Goal: Communication & Community: Answer question/provide support

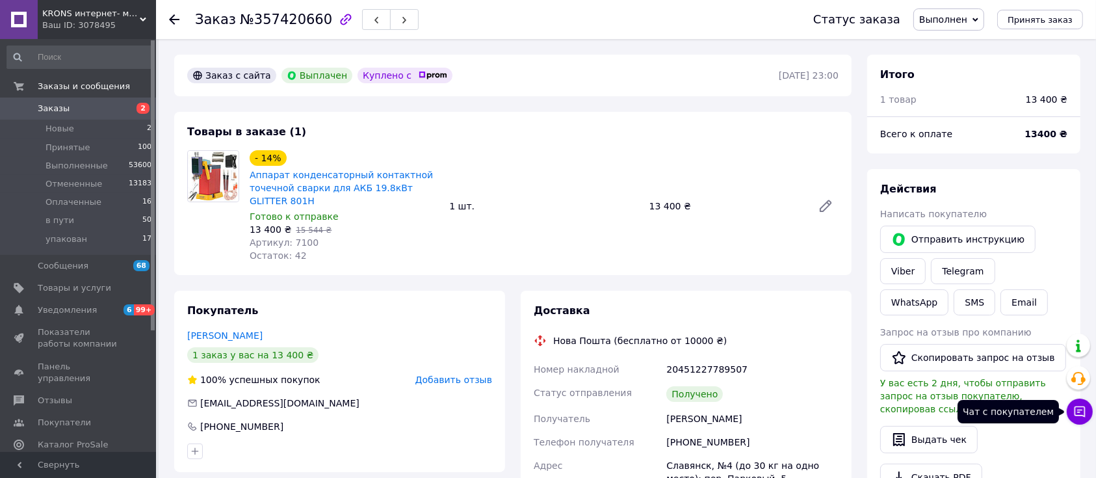
click at [1076, 408] on icon at bounding box center [1080, 411] width 11 height 11
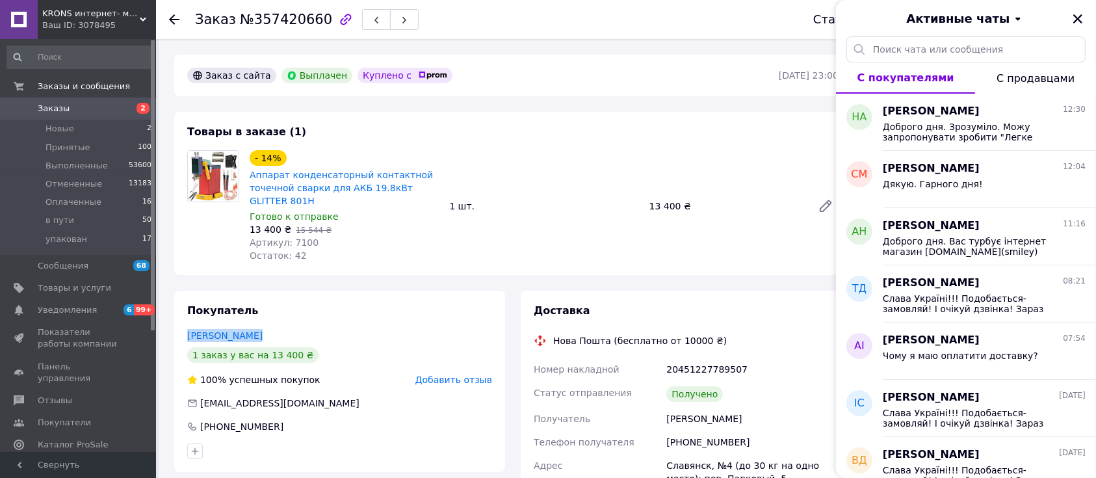
drag, startPoint x: 187, startPoint y: 331, endPoint x: 250, endPoint y: 331, distance: 63.1
click at [250, 331] on div "Покупатель [PERSON_NAME] 1 заказ у вас на 13 400 ₴ 100% успешных покупок Добави…" at bounding box center [339, 381] width 331 height 181
copy link "[PERSON_NAME]"
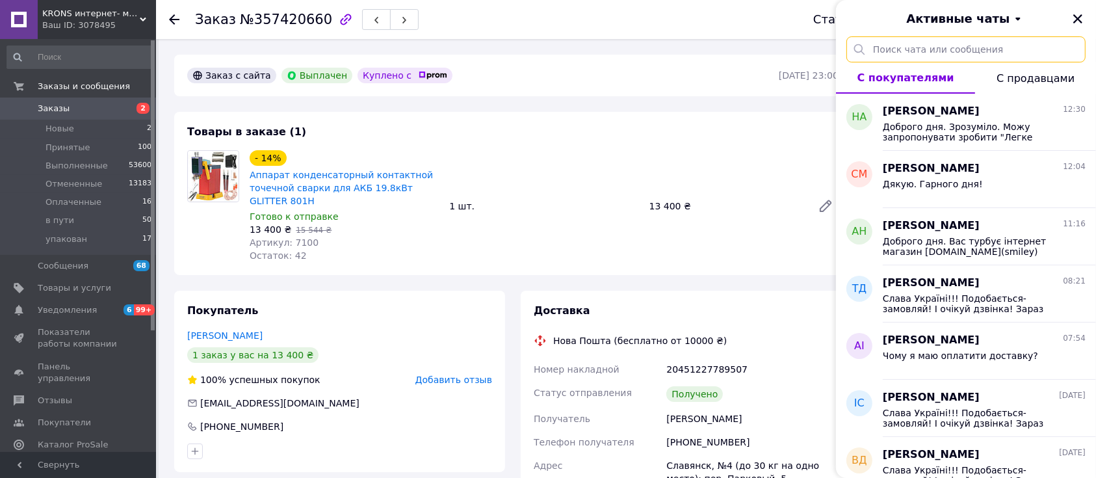
click at [985, 45] on input "text" at bounding box center [966, 49] width 239 height 26
paste input "[PERSON_NAME]"
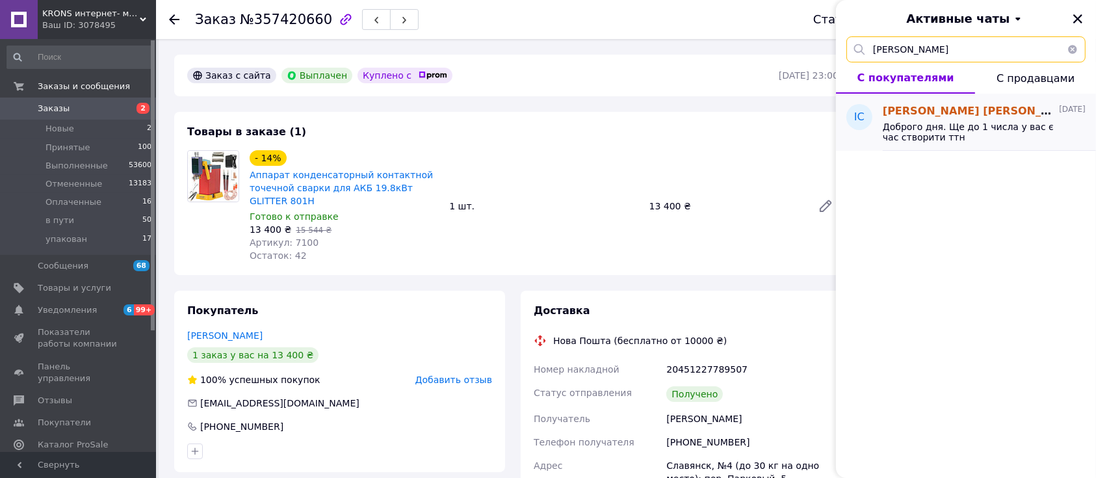
type input "[PERSON_NAME]"
click at [993, 128] on span "Доброго дня. Ще до 1 числа у вас є час створити ттн" at bounding box center [975, 132] width 185 height 21
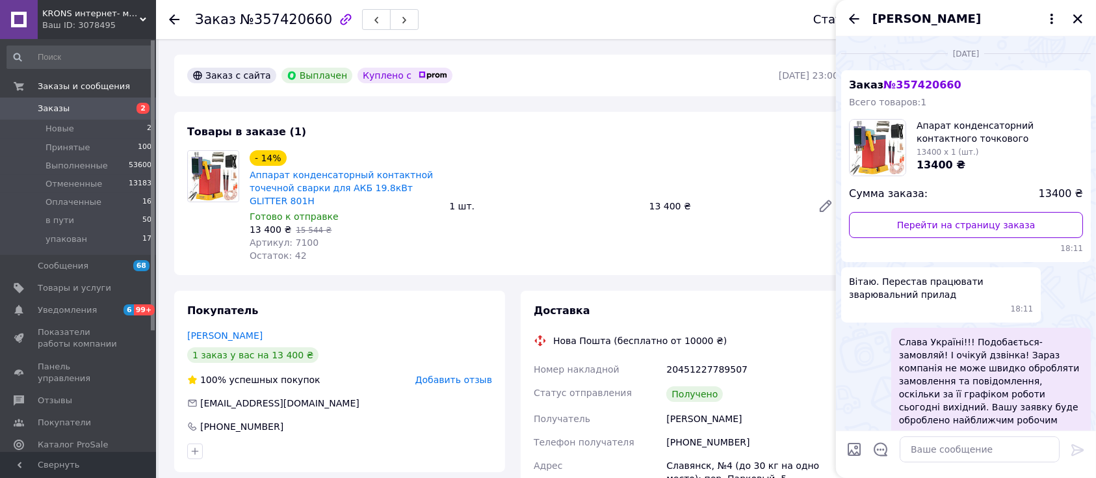
scroll to position [811, 0]
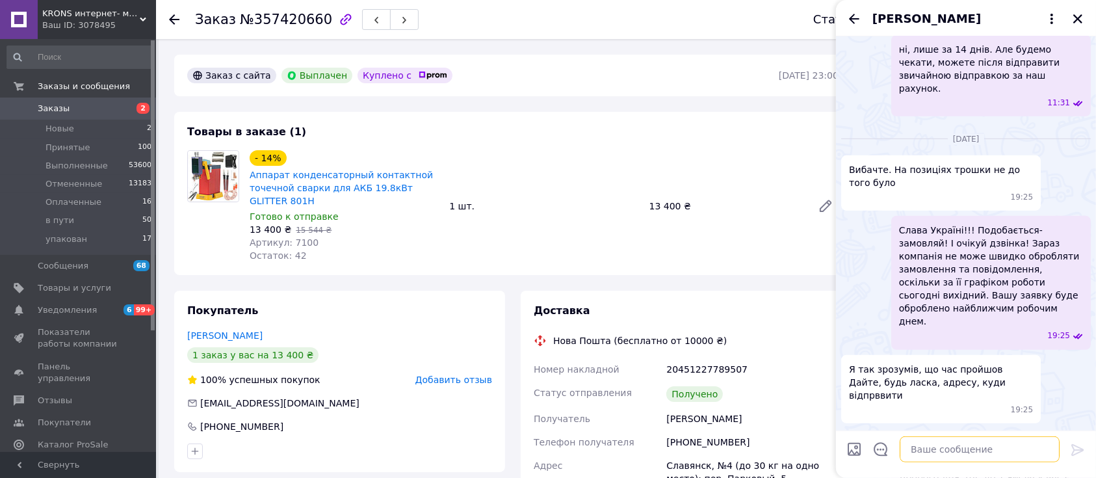
click at [975, 450] on textarea at bounding box center [980, 449] width 160 height 26
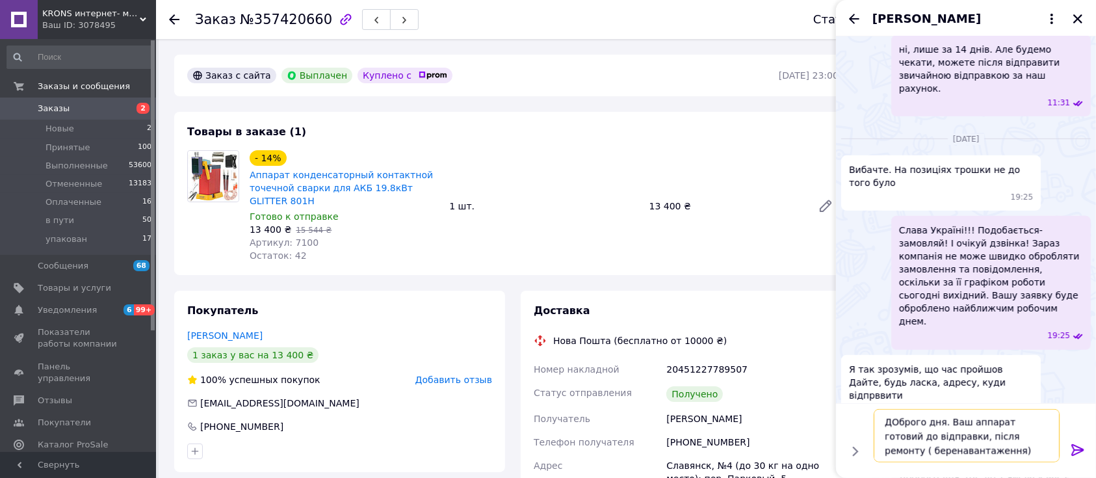
click at [1003, 440] on textarea "ДОброго дня. Ваш аппарат готовий до відправки, після ремонту ( беренавантаження)" at bounding box center [967, 435] width 186 height 53
drag, startPoint x: 968, startPoint y: 446, endPoint x: 887, endPoint y: 446, distance: 80.6
click at [887, 446] on textarea "ДОброго дня. Ваш аппарат готовий до відправки, після ремонту (беренавантаження)" at bounding box center [967, 435] width 186 height 53
type textarea "ДОброго дня. Ваш аппарат готовий до відправки, після ремонту. Підкажіть, відпра…"
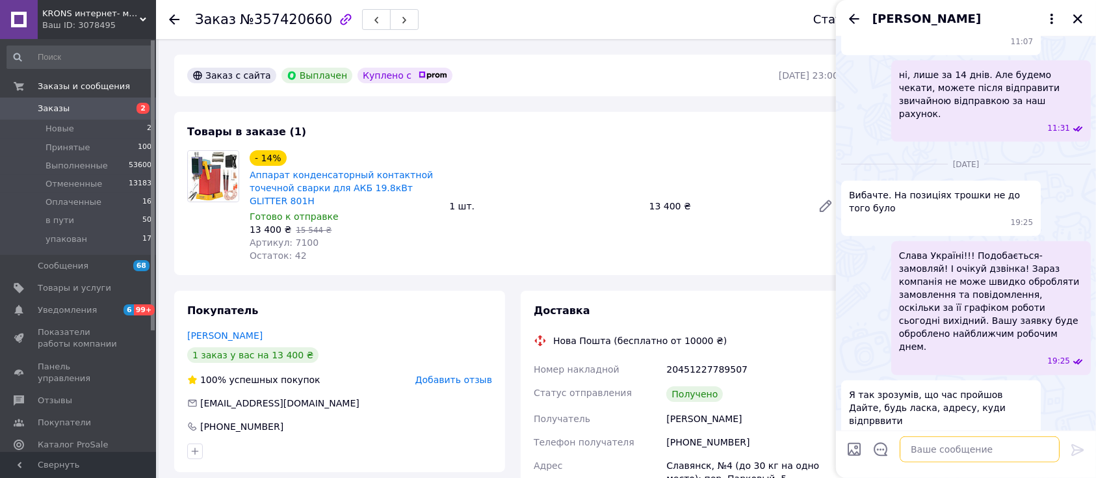
scroll to position [918, 0]
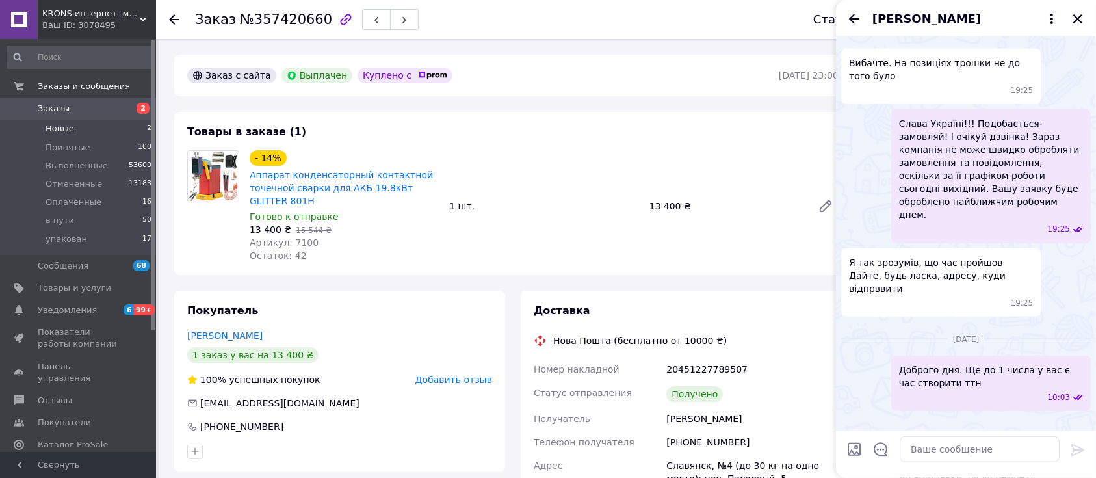
click at [114, 127] on li "Новые 2" at bounding box center [79, 129] width 159 height 18
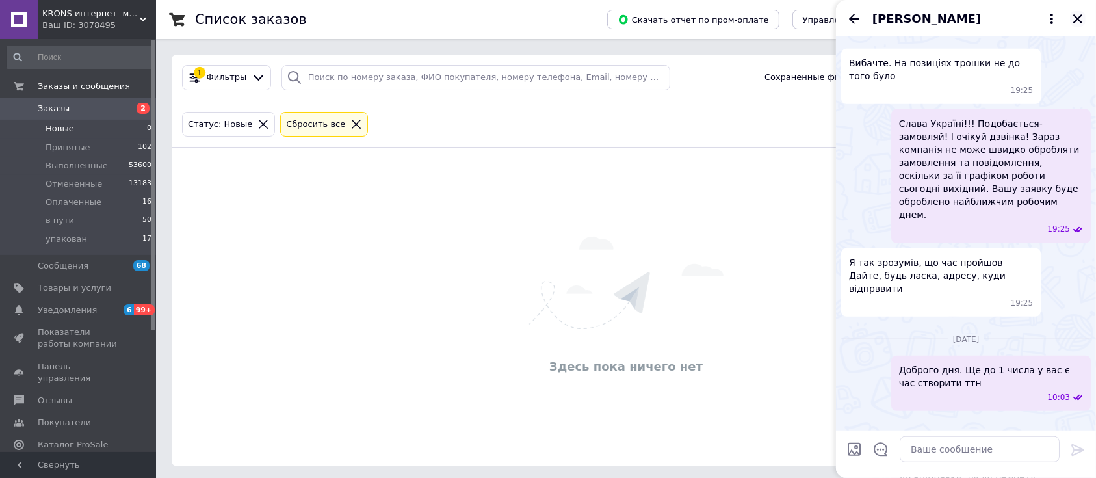
click at [1077, 23] on icon "Закрыть" at bounding box center [1078, 19] width 12 height 12
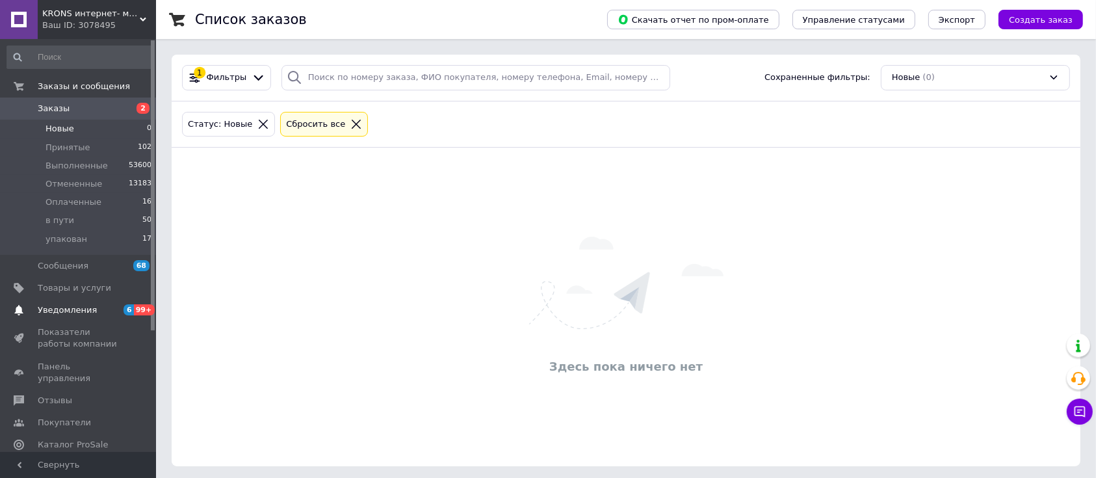
click at [112, 306] on span "Уведомления" at bounding box center [79, 310] width 83 height 12
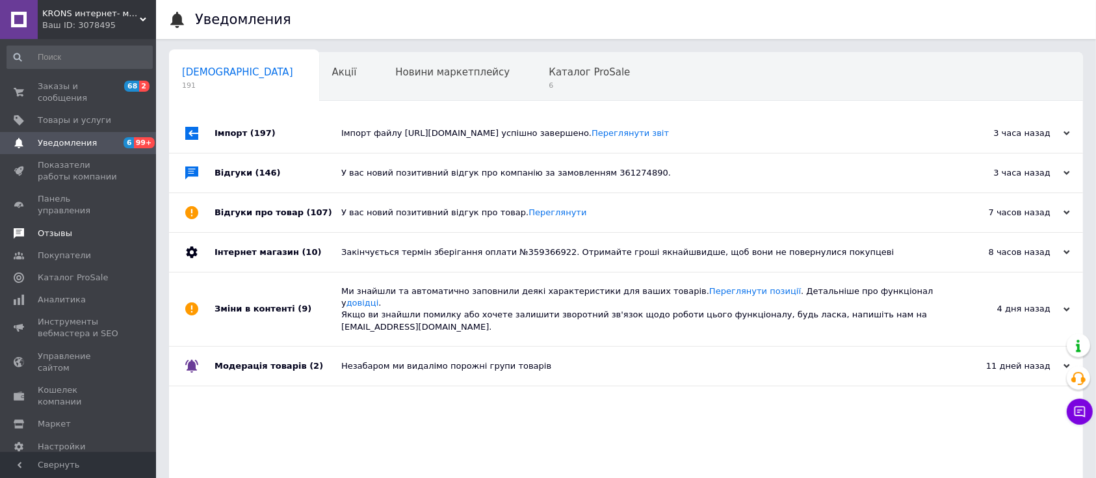
click at [92, 228] on span "Отзывы" at bounding box center [79, 234] width 83 height 12
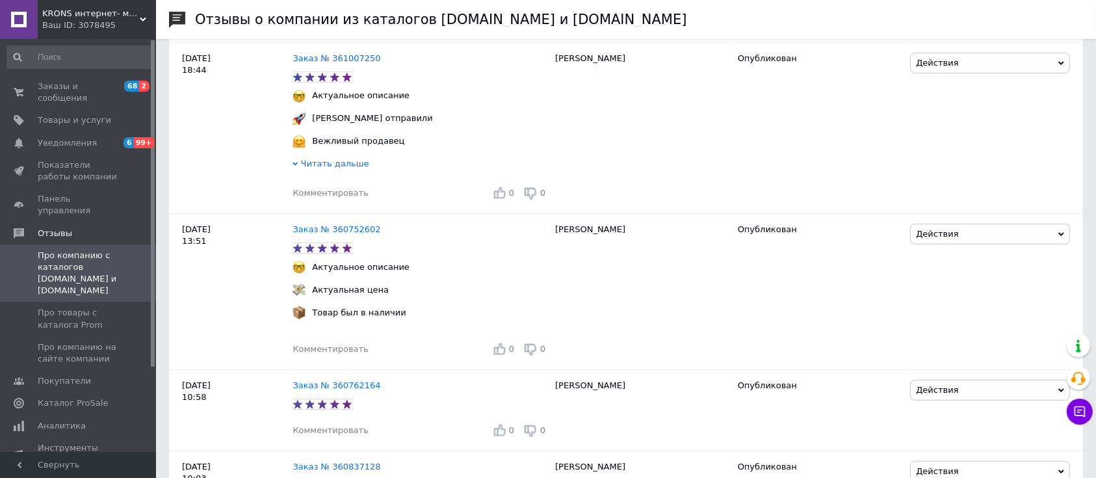
scroll to position [231, 0]
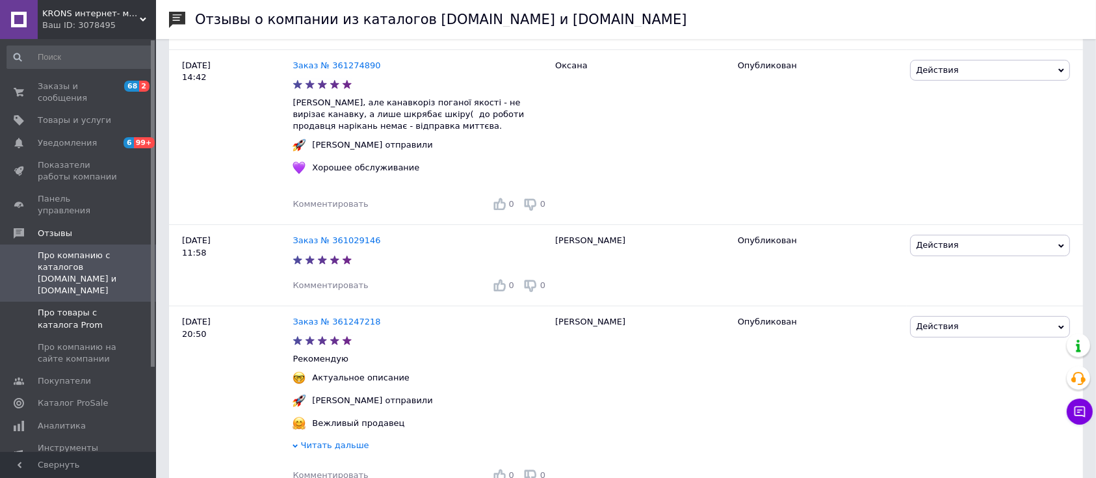
click at [107, 307] on span "Про товары с каталога Prom" at bounding box center [79, 318] width 83 height 23
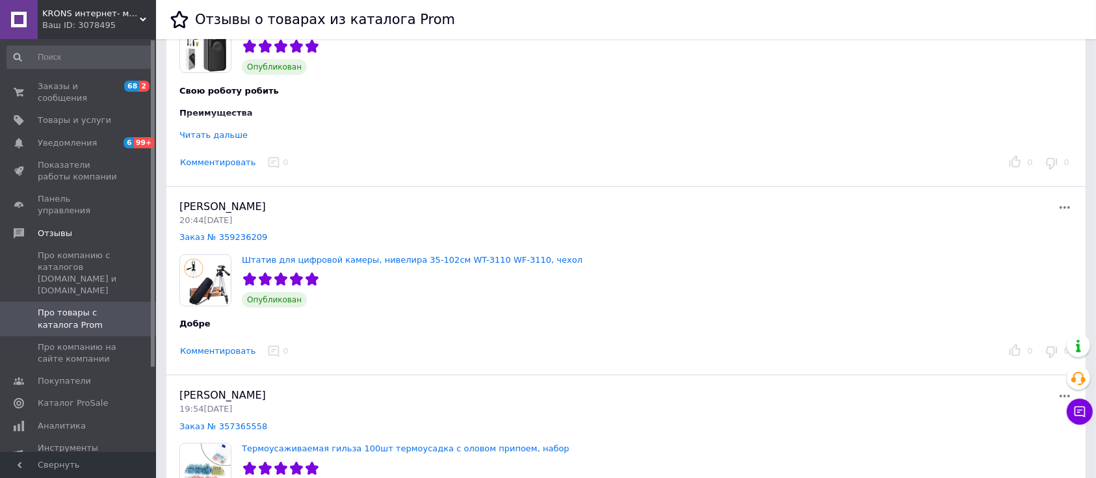
scroll to position [4855, 0]
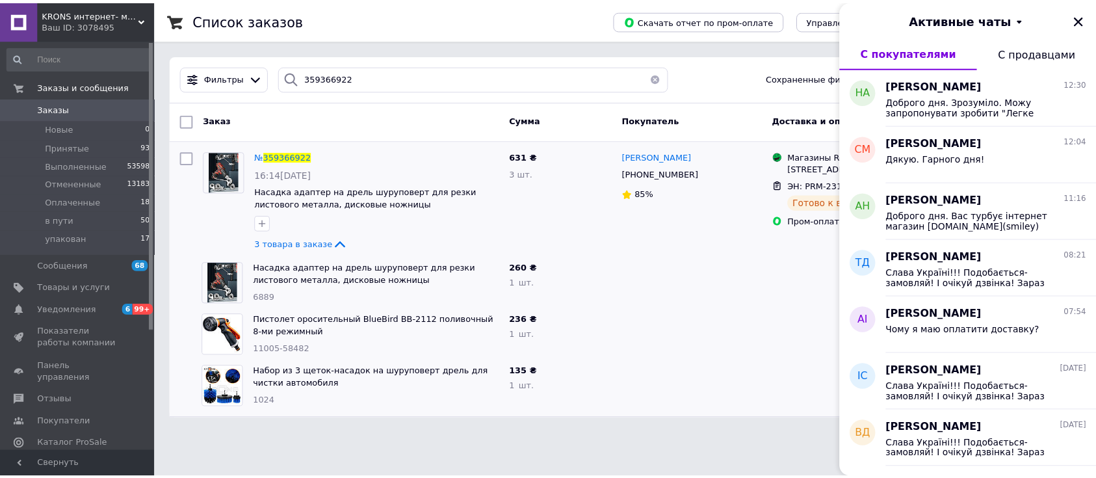
scroll to position [734, 0]
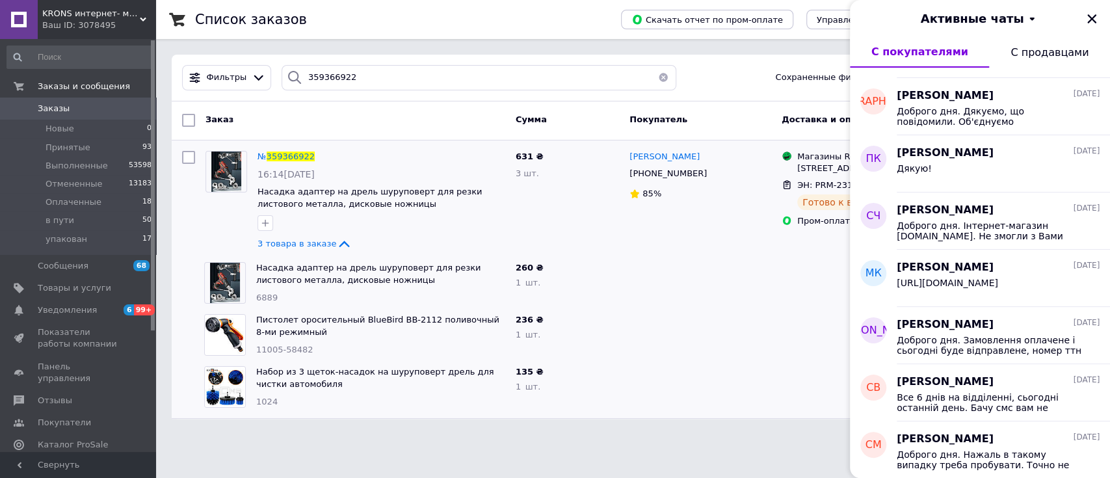
drag, startPoint x: 1091, startPoint y: 13, endPoint x: 1065, endPoint y: 12, distance: 25.4
click at [1091, 13] on icon "Закрыть" at bounding box center [1092, 19] width 12 height 12
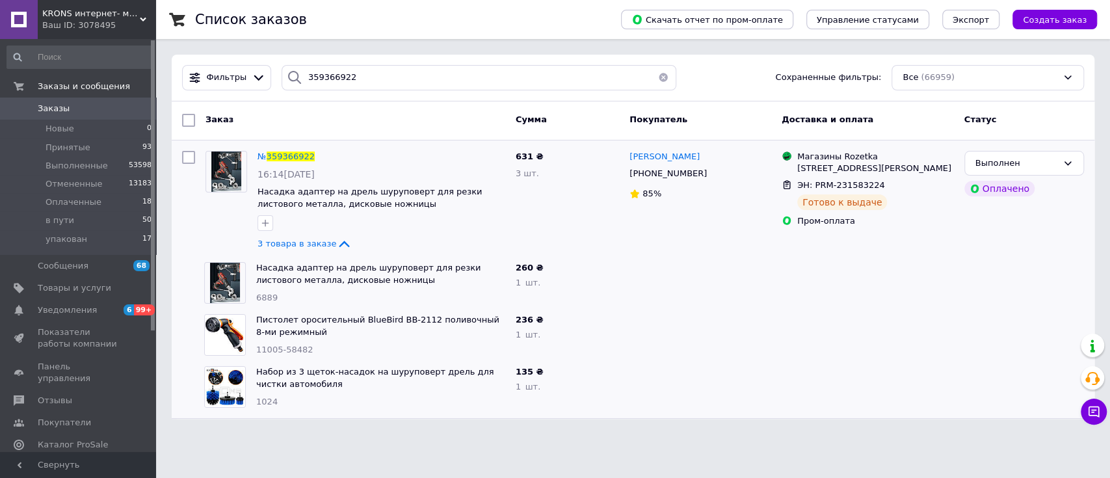
click at [136, 109] on span "0" at bounding box center [138, 109] width 36 height 12
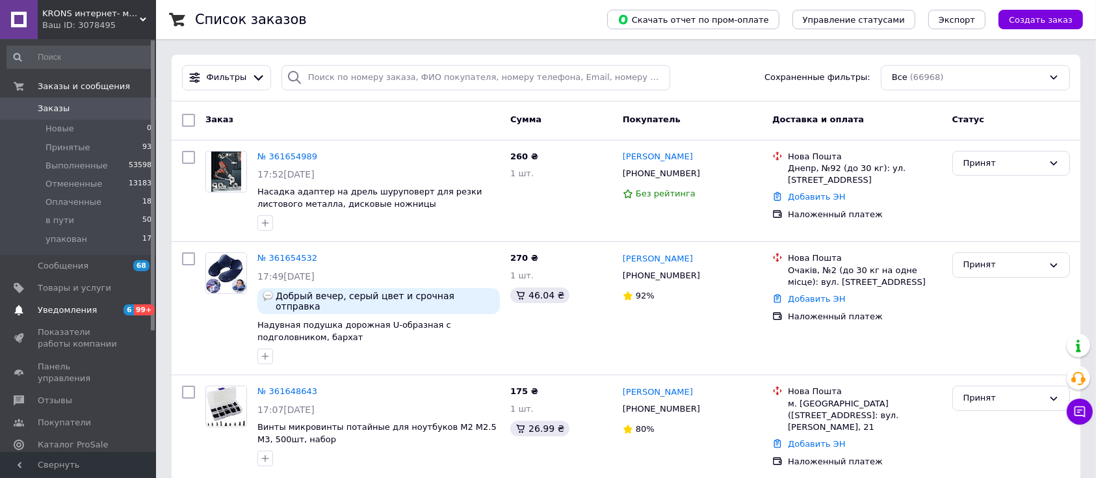
click at [94, 308] on span "Уведомления" at bounding box center [79, 310] width 83 height 12
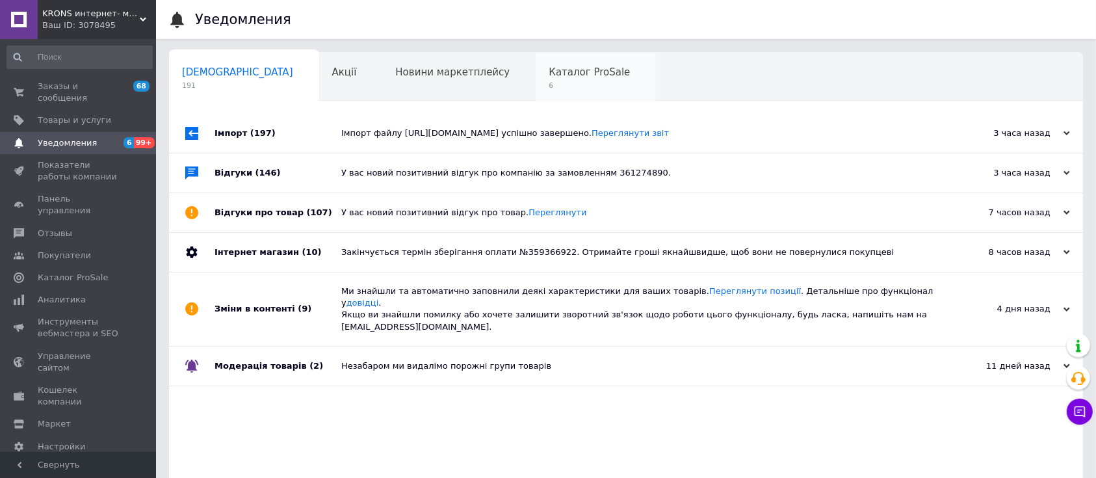
click at [553, 64] on div "Каталог ProSale 6" at bounding box center [596, 77] width 120 height 49
